Goal: Information Seeking & Learning: Learn about a topic

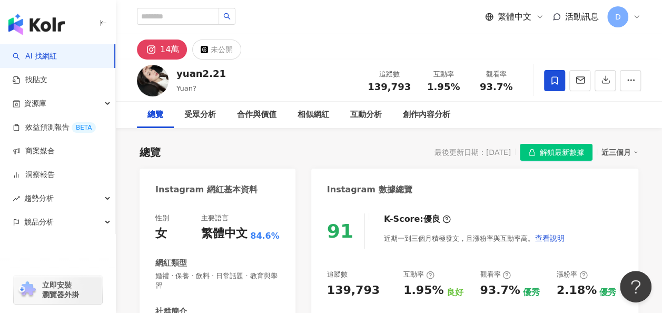
click at [396, 48] on div "14萬 未公開" at bounding box center [389, 46] width 546 height 25
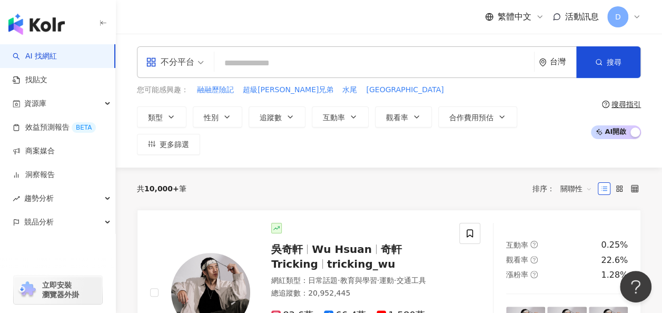
click at [392, 26] on div "繁體中文 活動訊息 D" at bounding box center [389, 17] width 504 height 34
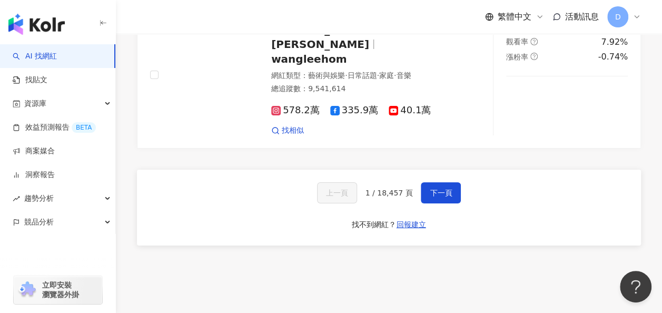
scroll to position [1913, 0]
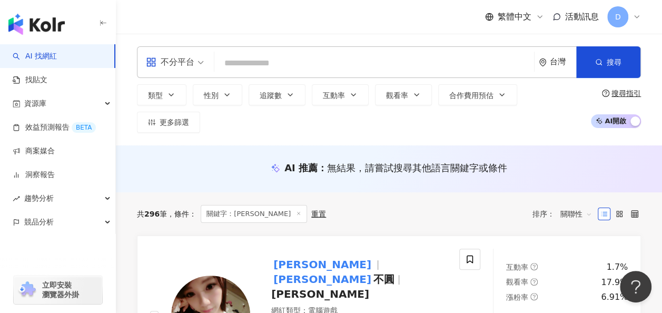
click at [507, 85] on div "類型 性別 追蹤數 互動率 觀看率 合作費用預估 更多篩選 搜尋指引 AI 開啟 AI 關閉" at bounding box center [389, 108] width 504 height 48
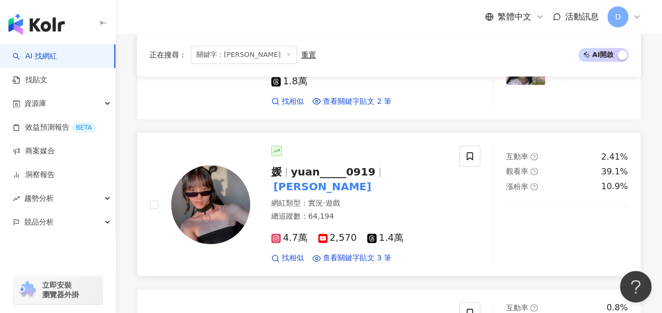
scroll to position [632, 0]
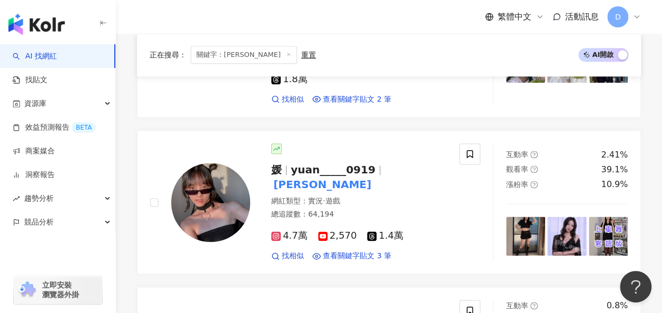
click at [446, 57] on div "正在搜尋 ： 關鍵字：媛媛 重置 AI 開啟 AI 關閉" at bounding box center [389, 55] width 479 height 18
click at [406, 32] on div "繁體中文 活動訊息 D" at bounding box center [389, 17] width 504 height 34
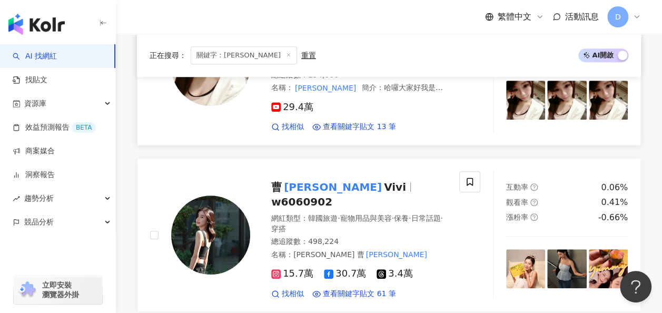
scroll to position [0, 0]
